Goal: Task Accomplishment & Management: Complete application form

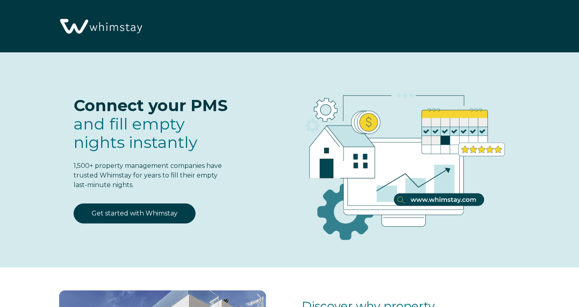
select select "US"
select select "Standard"
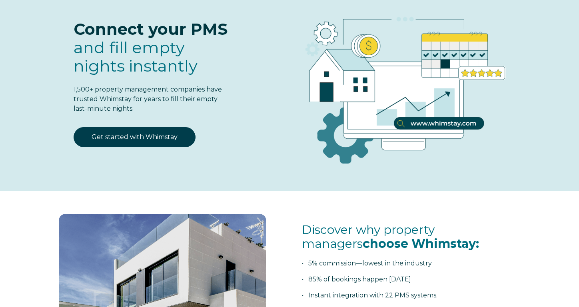
scroll to position [36, 0]
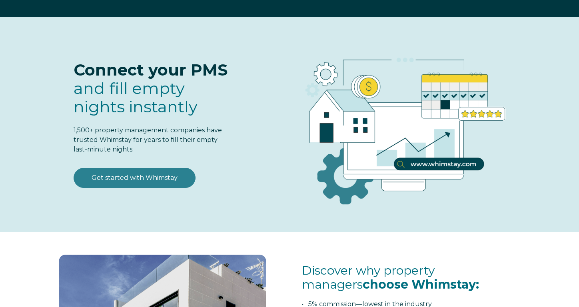
click at [164, 179] on link "Get started with Whimstay" at bounding box center [135, 178] width 122 height 20
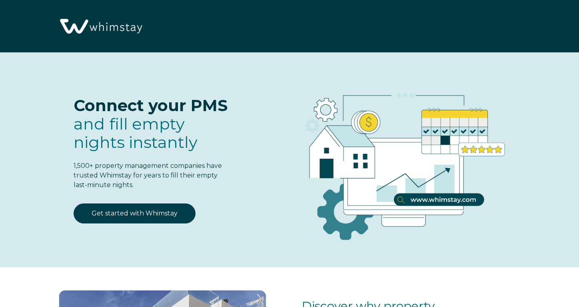
scroll to position [965, 0]
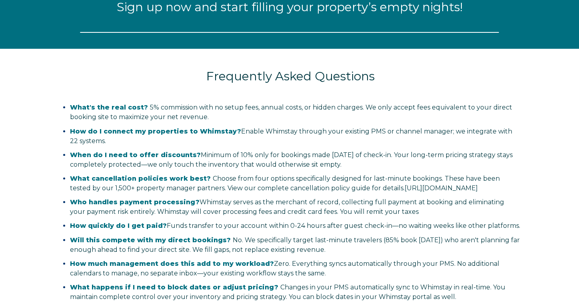
select select "US"
select select "Standard"
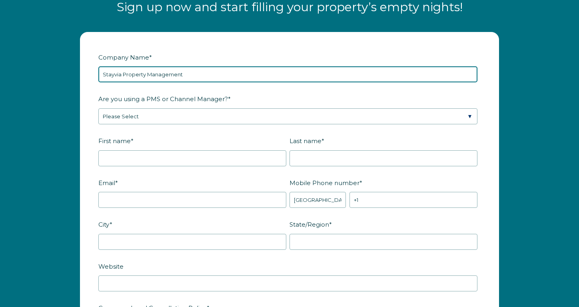
type input "Stayvia Property Management"
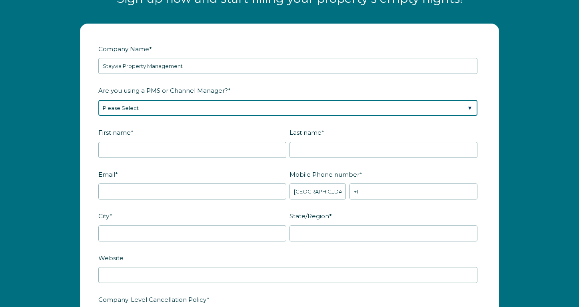
scroll to position [973, 0]
select select "Guesty"
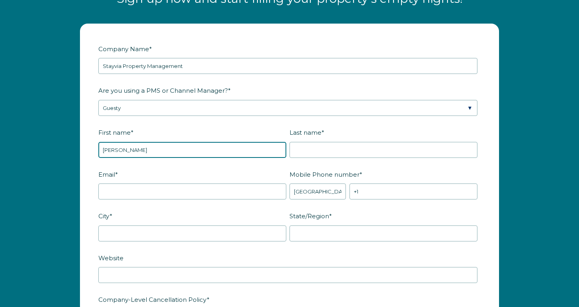
type input "Sara"
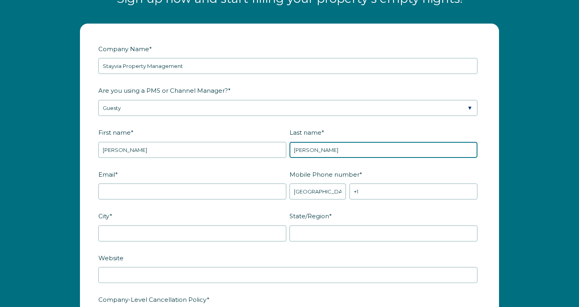
type input "Corrales"
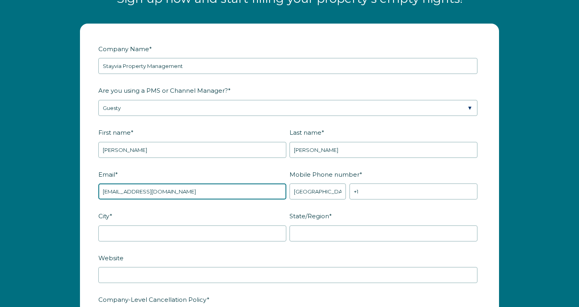
type input "stayviapropertymanagement@gmail.com"
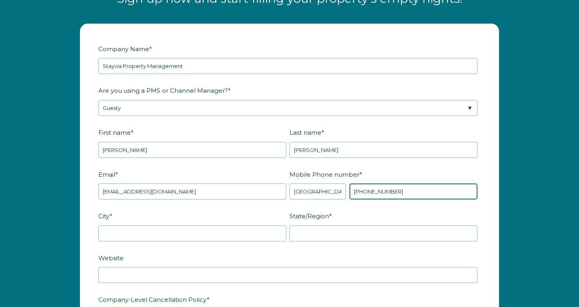
type input "+1 9199015851"
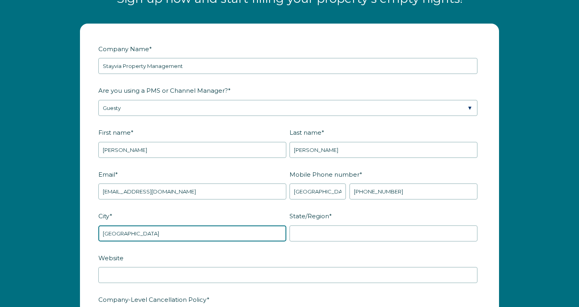
type input "Raleigh"
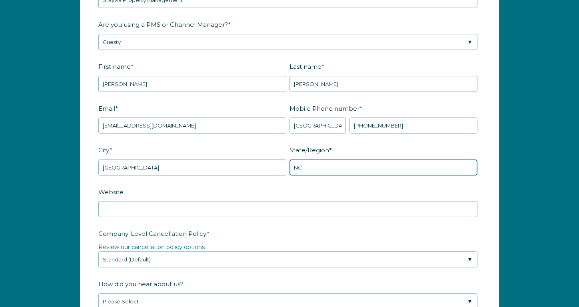
scroll to position [1055, 0]
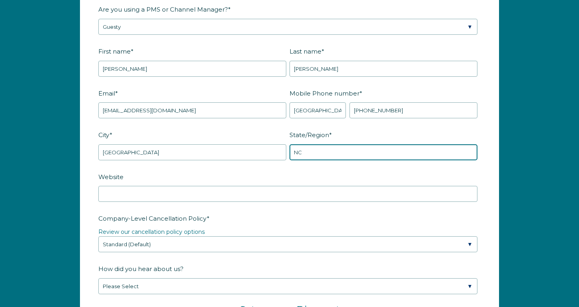
type input "NC"
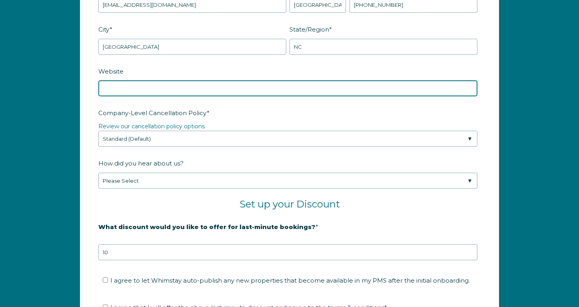
scroll to position [1166, 0]
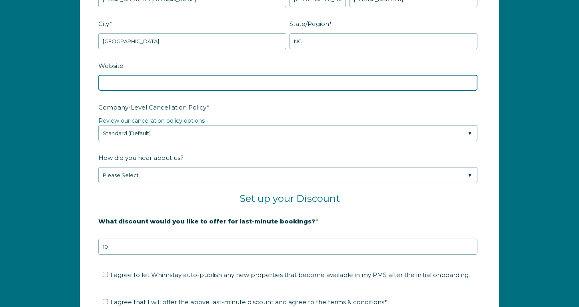
paste input "https://stayvia.guestywebsites.com"
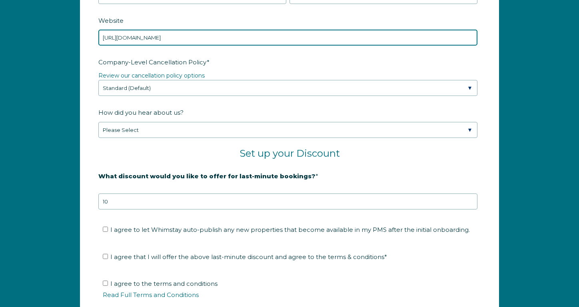
scroll to position [1211, 0]
type input "https://stayvia.guestywebsites.com"
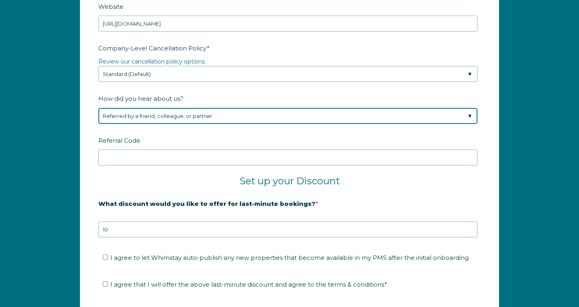
scroll to position [1227, 0]
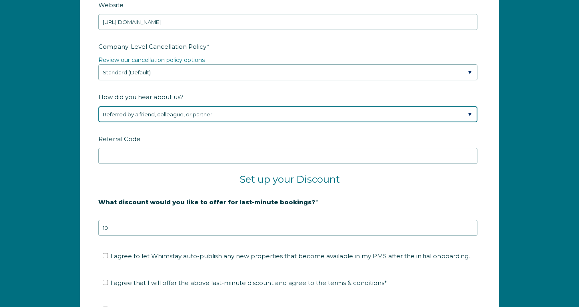
select select "Other"
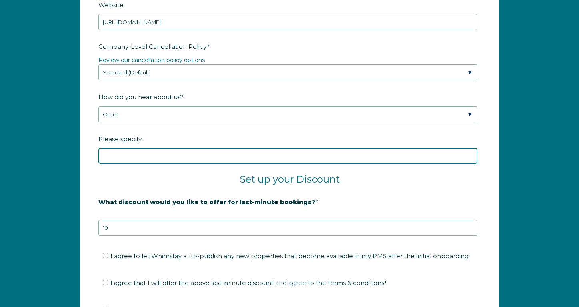
click at [154, 155] on input "Please specify" at bounding box center [287, 156] width 379 height 16
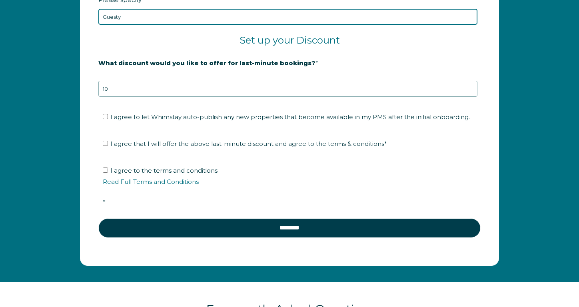
scroll to position [1370, 0]
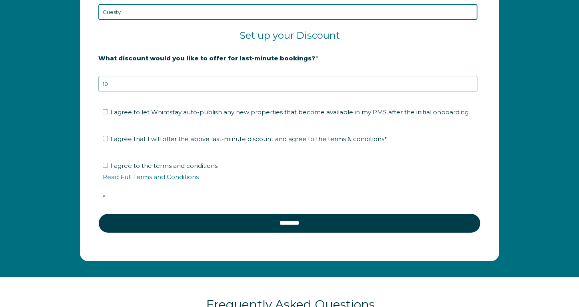
type input "Guesty"
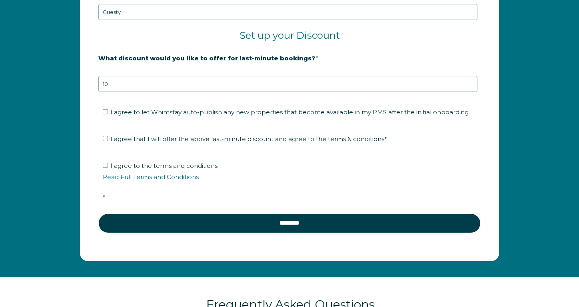
click at [105, 112] on input "I agree to let Whimstay auto-publish any new properties that become available i…" at bounding box center [105, 111] width 5 height 5
checkbox input "true"
click at [106, 140] on input "I agree that I will offer the above last-minute discount and agree to the terms…" at bounding box center [105, 138] width 5 height 5
checkbox input "true"
click at [104, 166] on input "I agree to the terms and conditions Read Full Terms and Conditions *" at bounding box center [105, 165] width 5 height 5
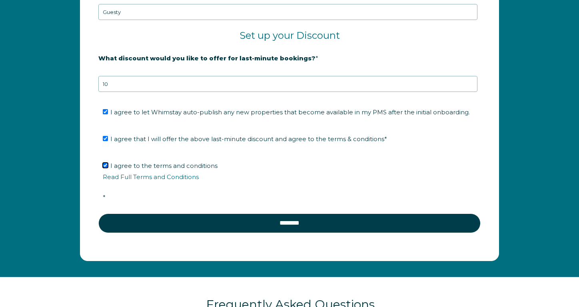
checkbox input "true"
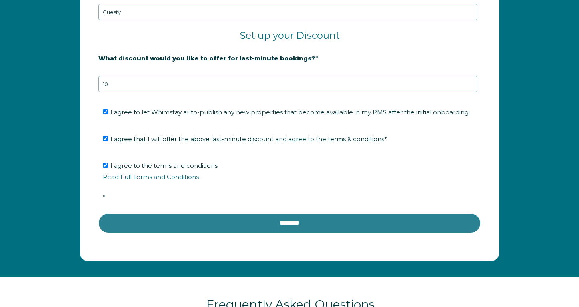
click at [127, 222] on input "********" at bounding box center [289, 222] width 382 height 19
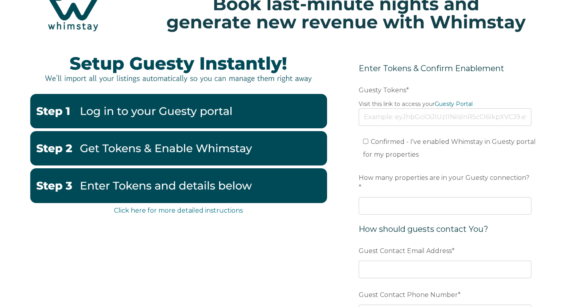
scroll to position [39, 0]
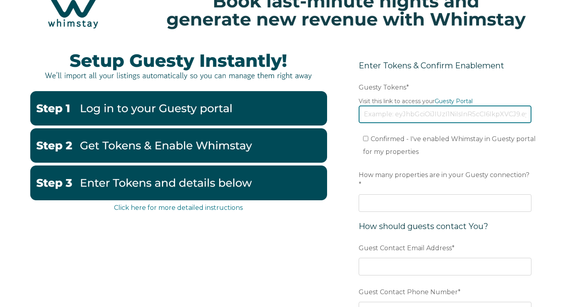
click at [377, 116] on input "Guesty Tokens *" at bounding box center [445, 115] width 173 height 18
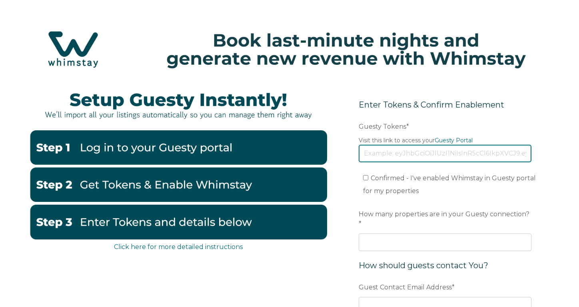
scroll to position [0, 0]
paste input "eyJhbGciOiJIUzI1NiIsInR5cCI6IkpXVCJ9.eyJ0b2tlbklkIjoiNjhlNDk3MmFjNDAzZWUwZTcyYj…"
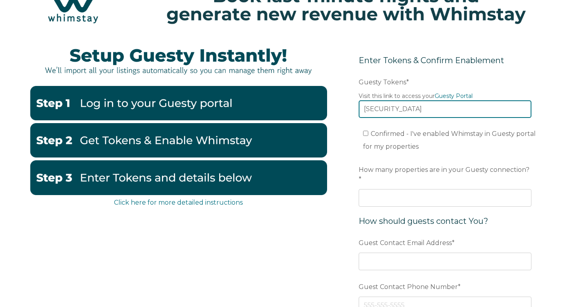
scroll to position [45, 0]
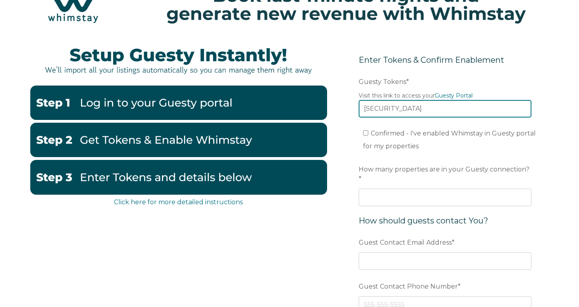
type input "eyJhbGciOiJIUzI1NiIsInR5cCI6IkpXVCJ9.eyJ0b2tlbklkIjoiNjhlNDk3MmFjNDAzZWUwZTcyYj…"
click at [365, 134] on input "Confirmed - I've enabled Whimstay in Guesty portal for my properties" at bounding box center [365, 132] width 5 height 5
checkbox input "true"
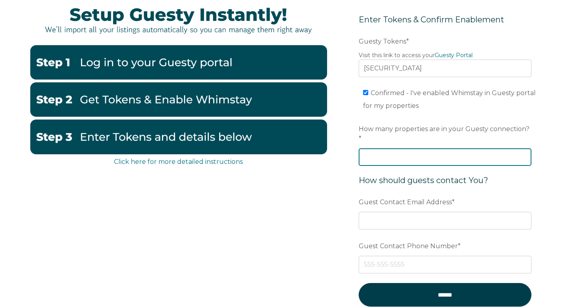
click at [401, 148] on input "How many properties are in your Guesty connection? *" at bounding box center [445, 157] width 173 height 18
type input "11"
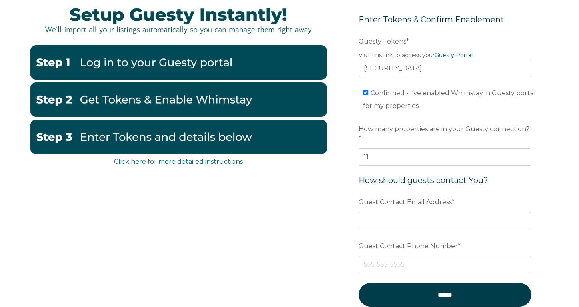
click at [336, 203] on div "Click here for more detailed instructions Enter Tokens & Confirm Enablement Pre…" at bounding box center [290, 165] width 520 height 337
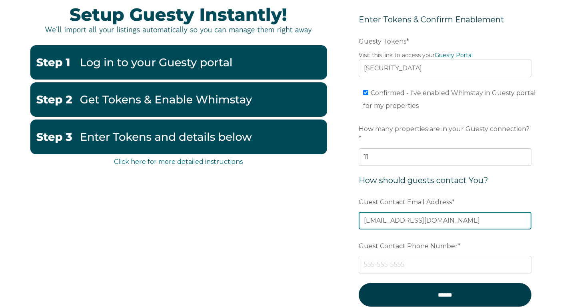
type input "stayviapropertymanagement@gmail.com"
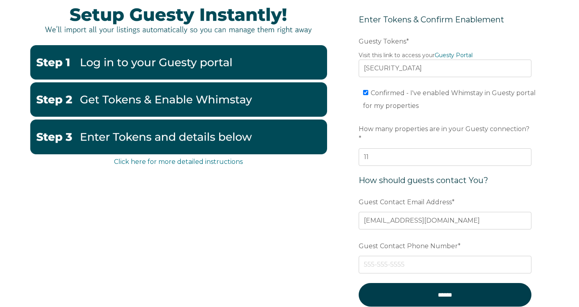
click at [297, 233] on div "Click here for more detailed instructions Enter Tokens & Confirm Enablement Pre…" at bounding box center [290, 165] width 520 height 337
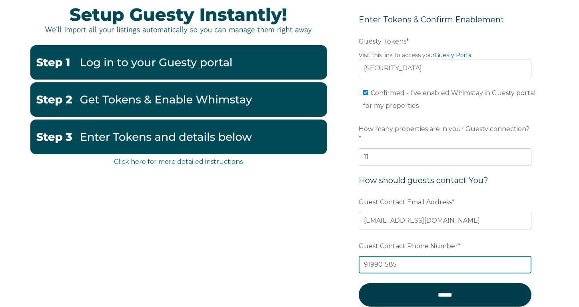
type input "9199015851"
click at [318, 255] on div "Click here for more detailed instructions Enter Tokens & Confirm Enablement Pre…" at bounding box center [290, 165] width 520 height 337
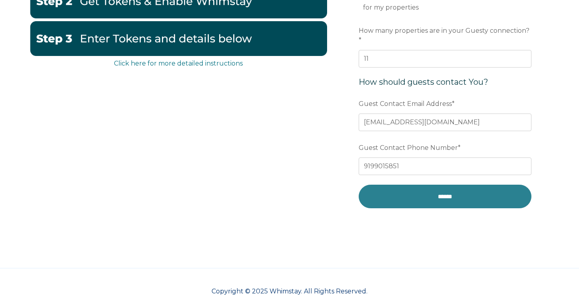
scroll to position [183, 0]
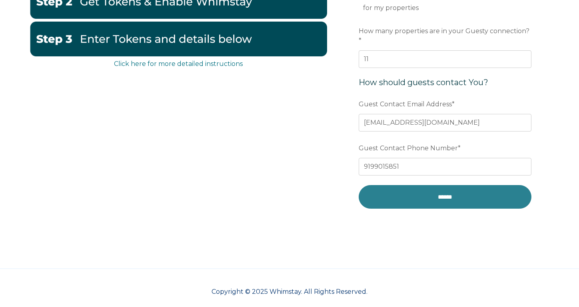
click at [421, 193] on input "******" at bounding box center [445, 197] width 173 height 24
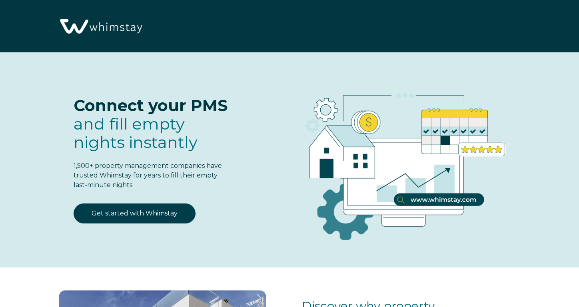
select select "US"
select select "Standard"
